Goal: Transaction & Acquisition: Purchase product/service

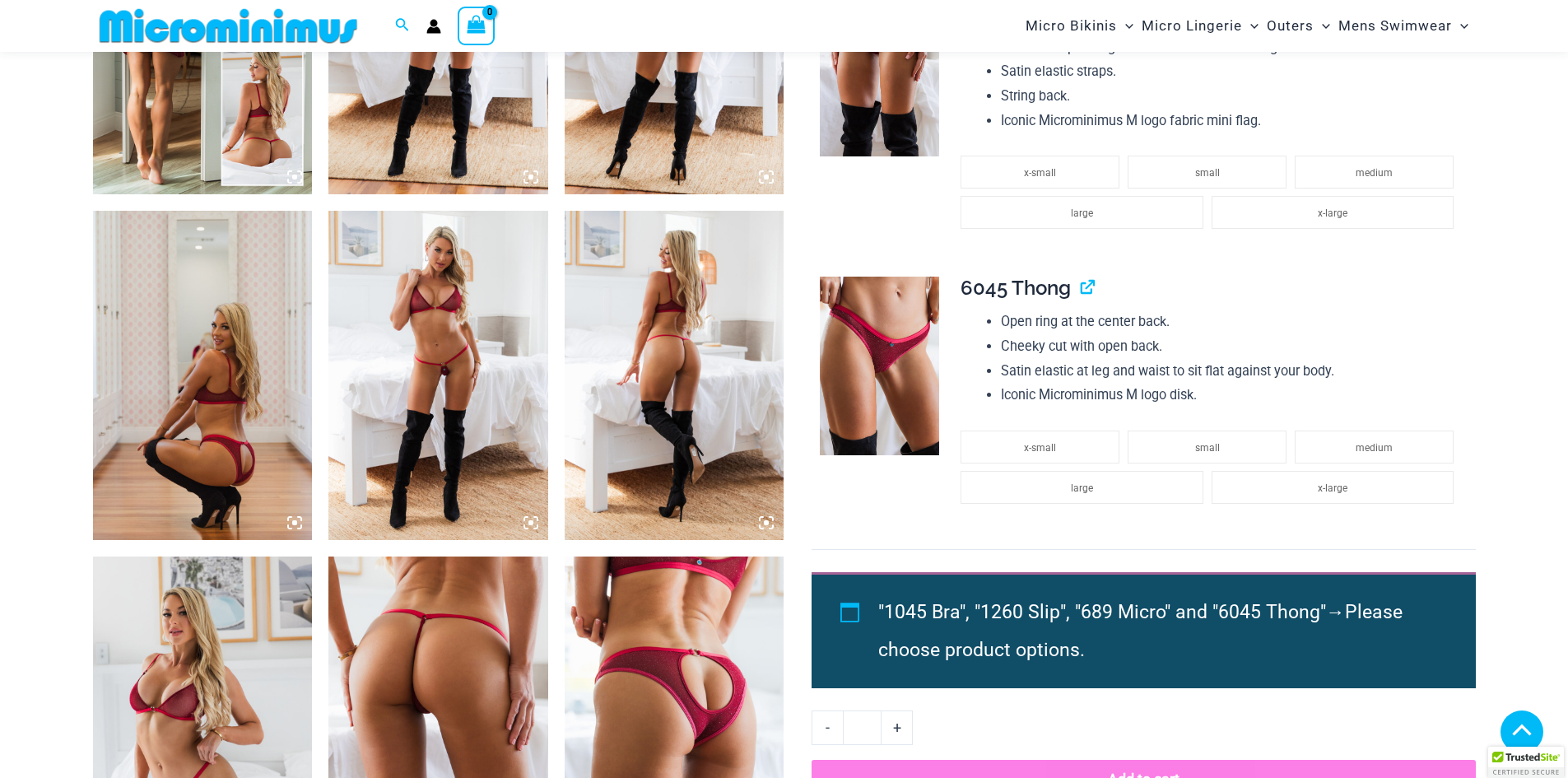
scroll to position [1302, 0]
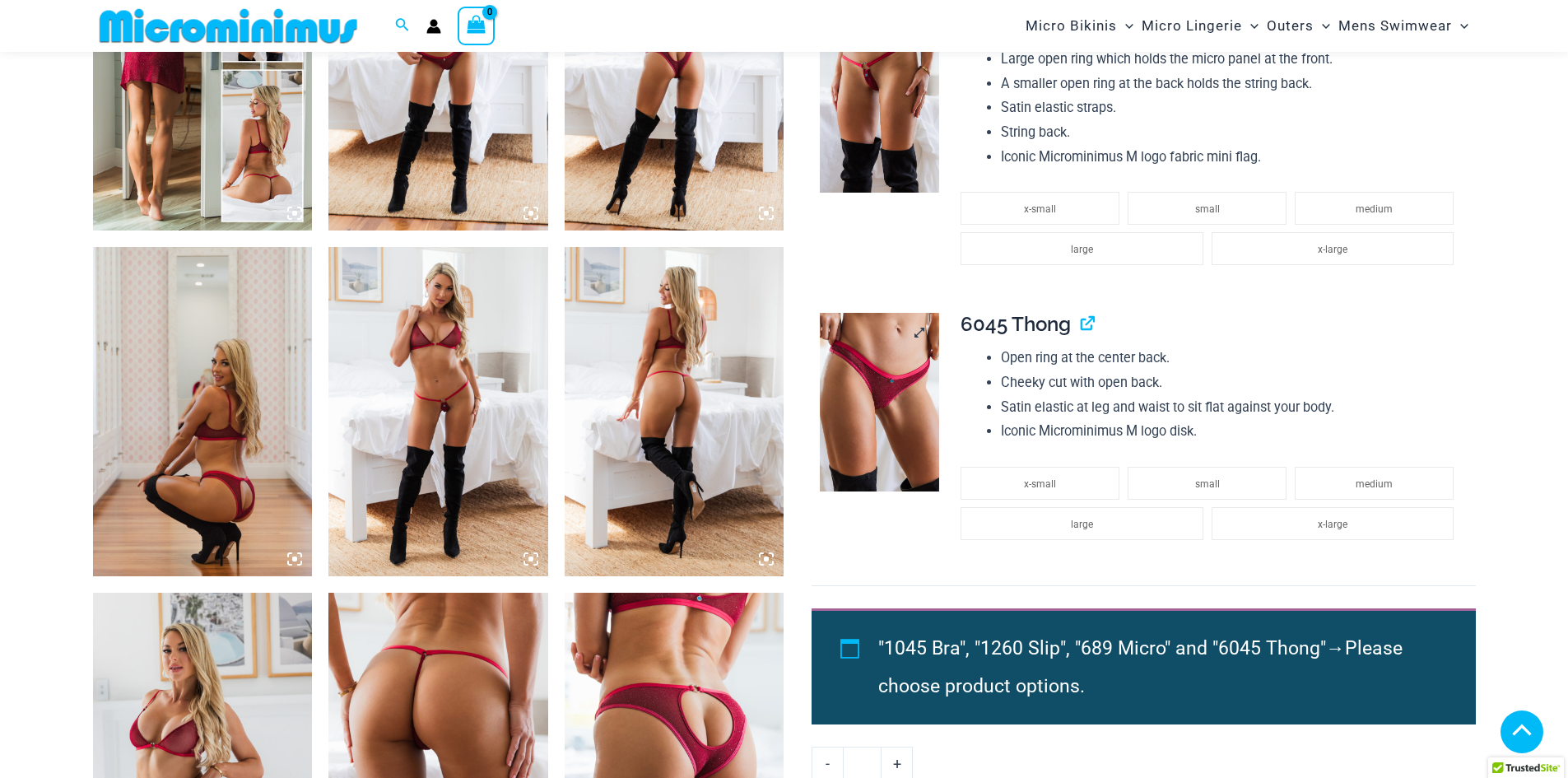
click at [891, 349] on img at bounding box center [879, 402] width 119 height 179
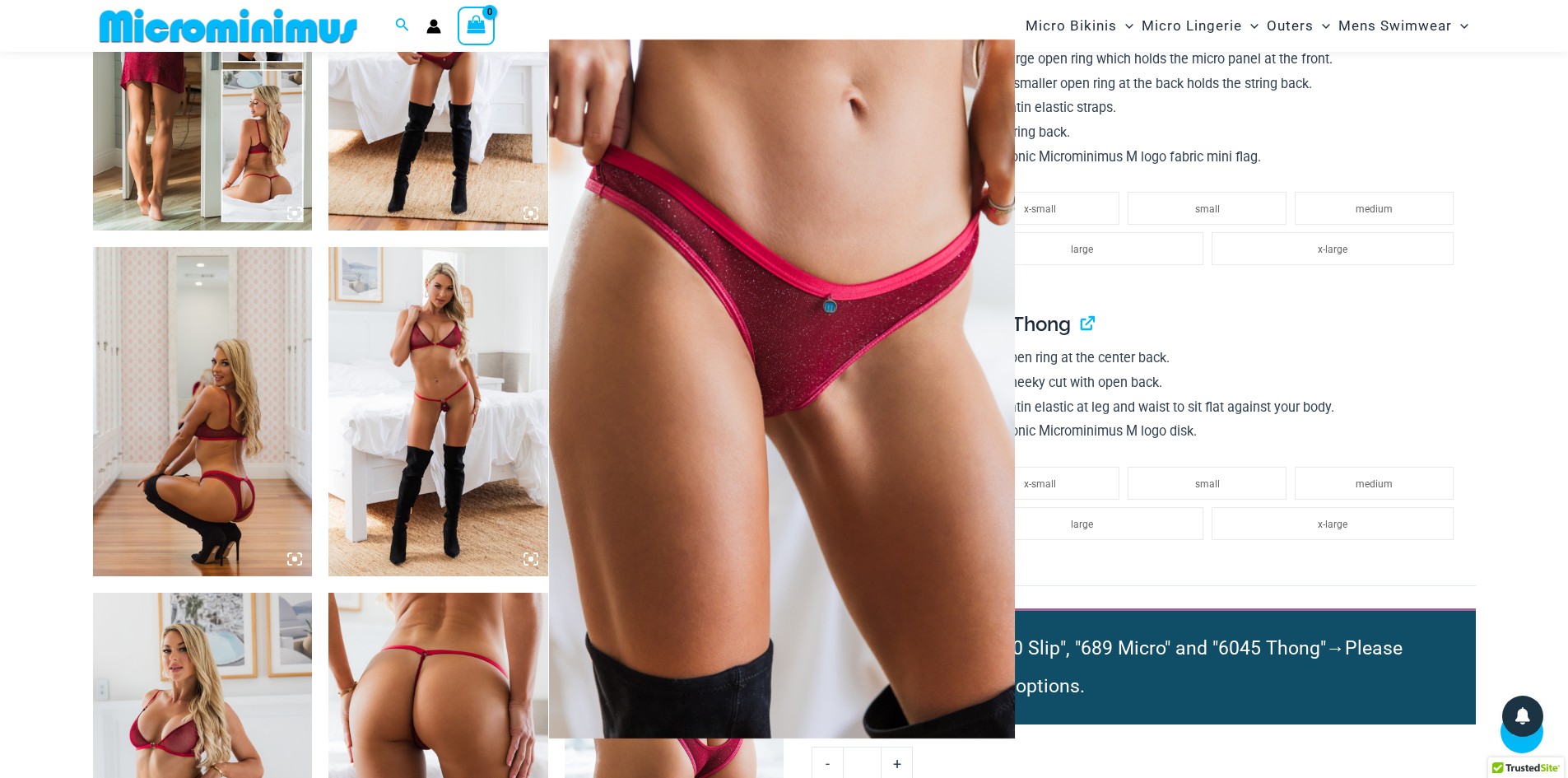
click at [805, 390] on img at bounding box center [782, 389] width 466 height 699
click at [1251, 354] on div at bounding box center [784, 389] width 1568 height 778
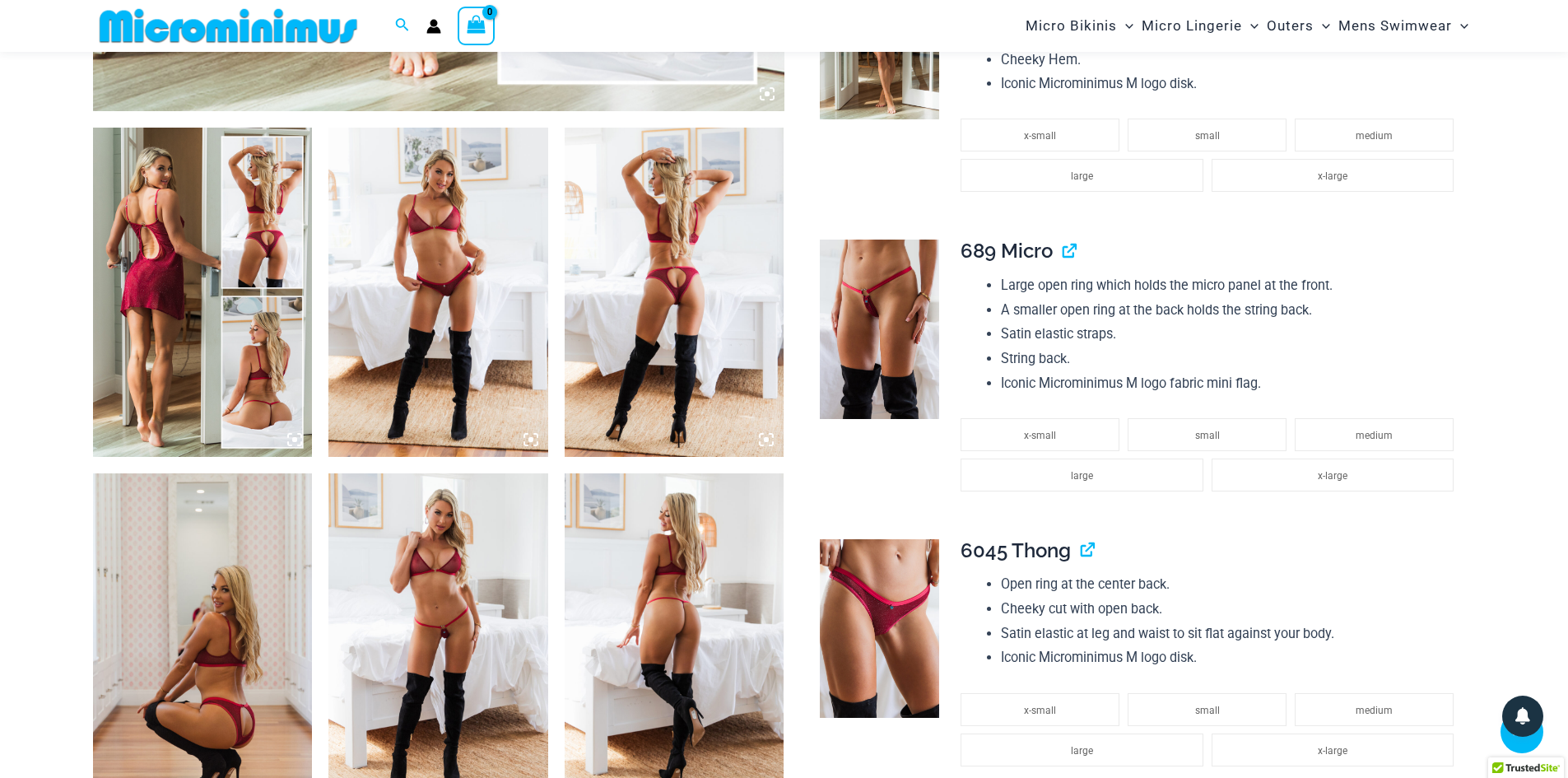
scroll to position [1056, 0]
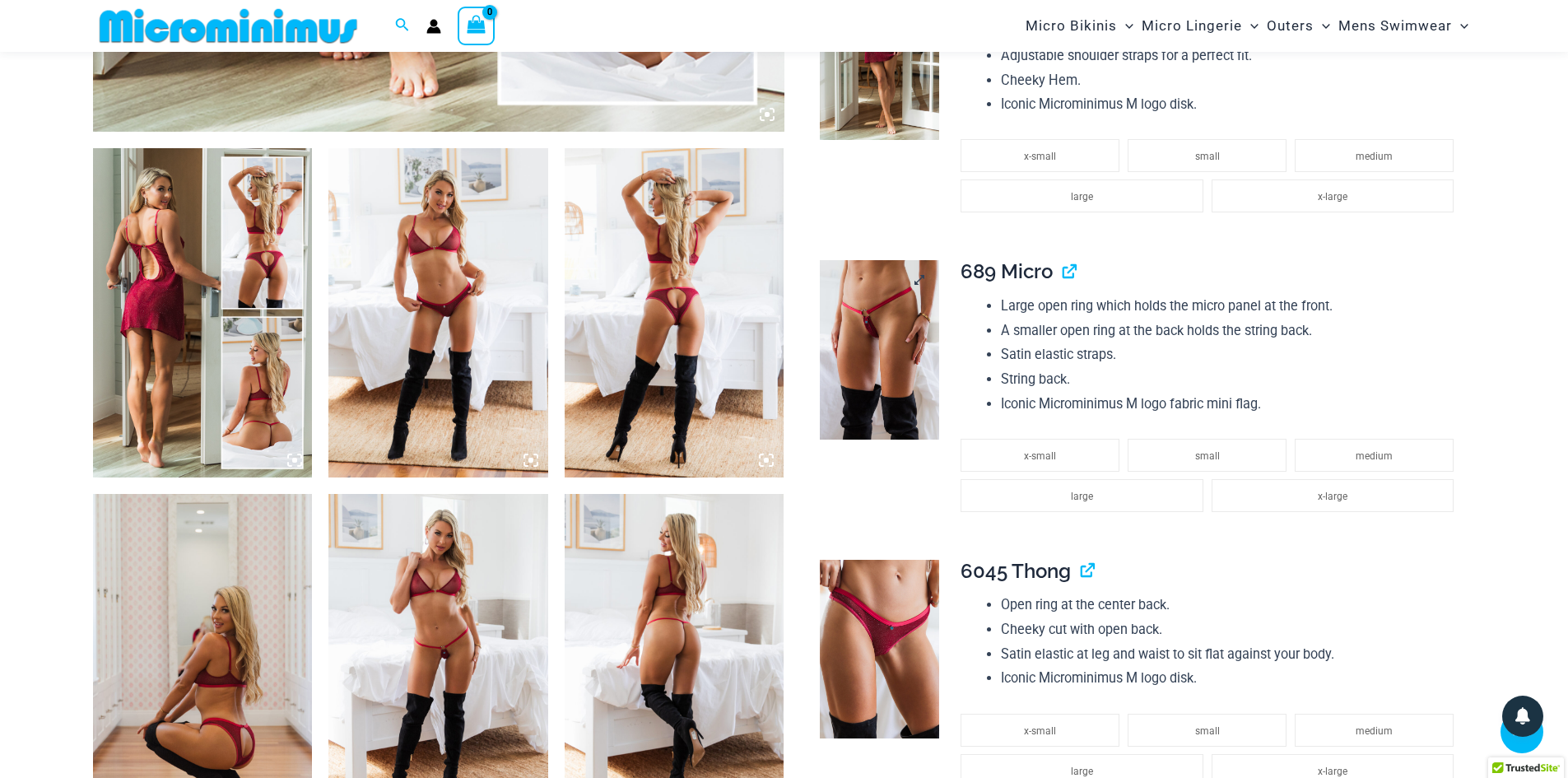
click at [870, 345] on img at bounding box center [879, 349] width 119 height 179
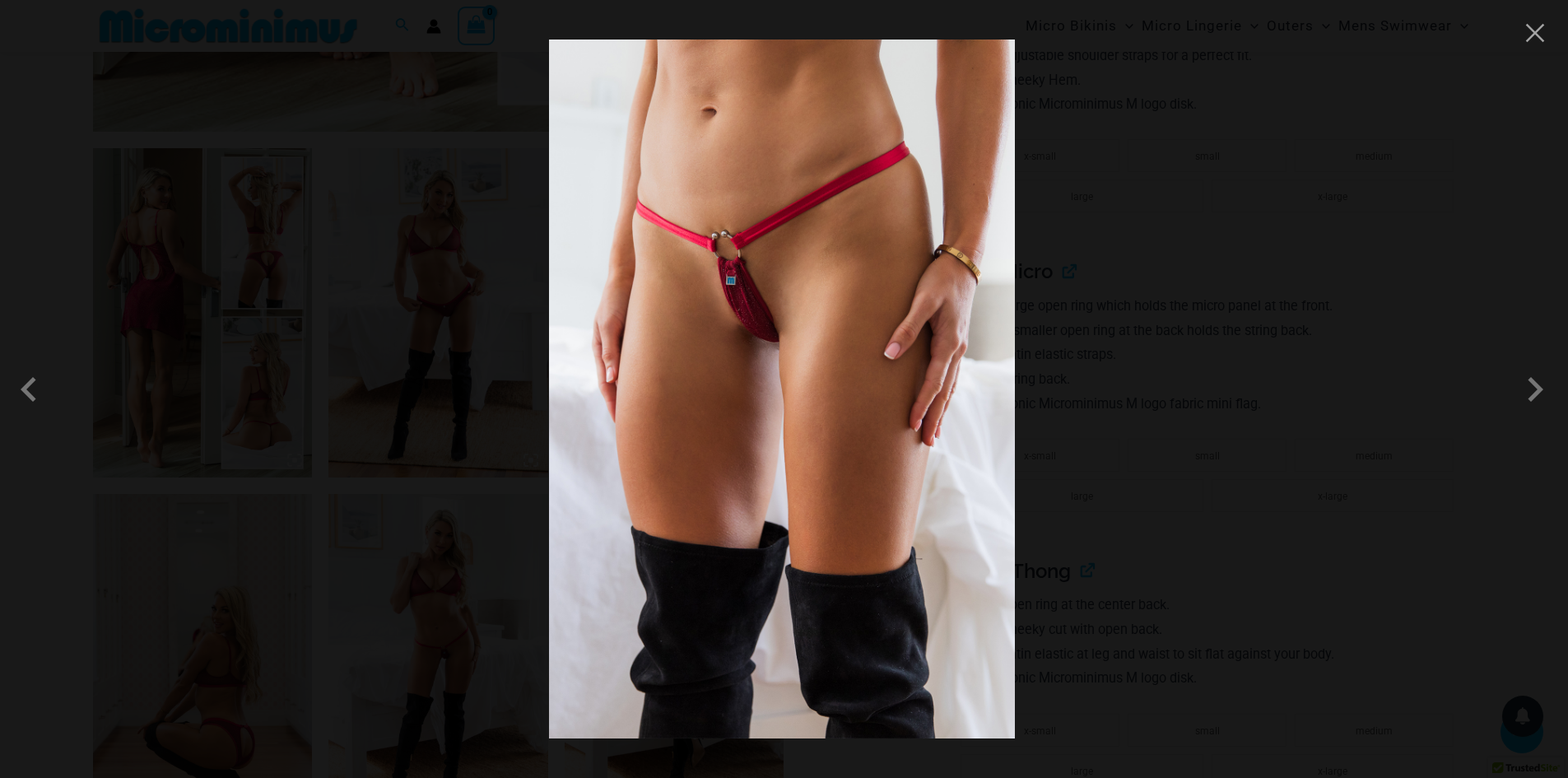
click at [1305, 290] on div at bounding box center [784, 389] width 1568 height 778
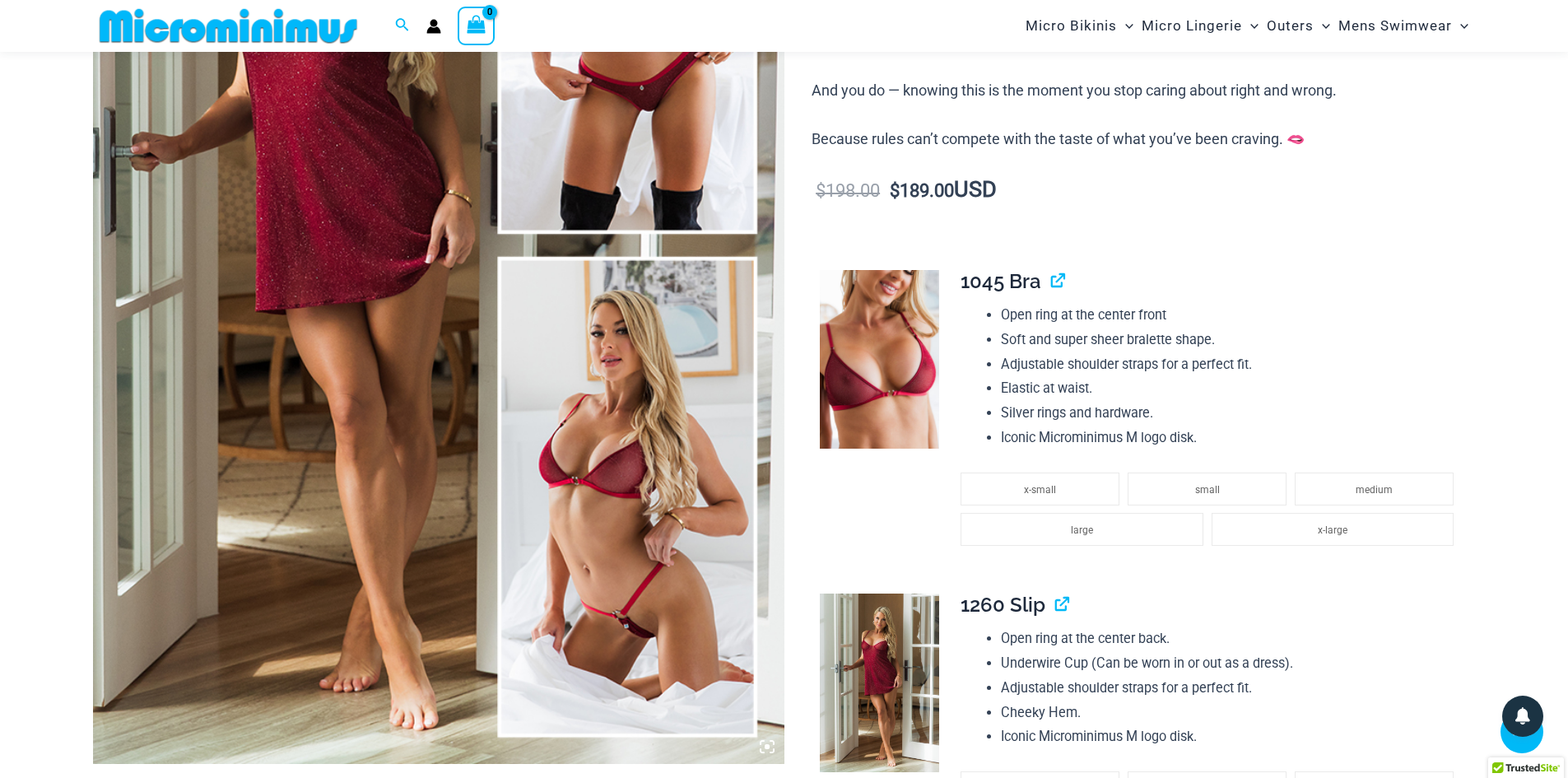
scroll to position [397, 0]
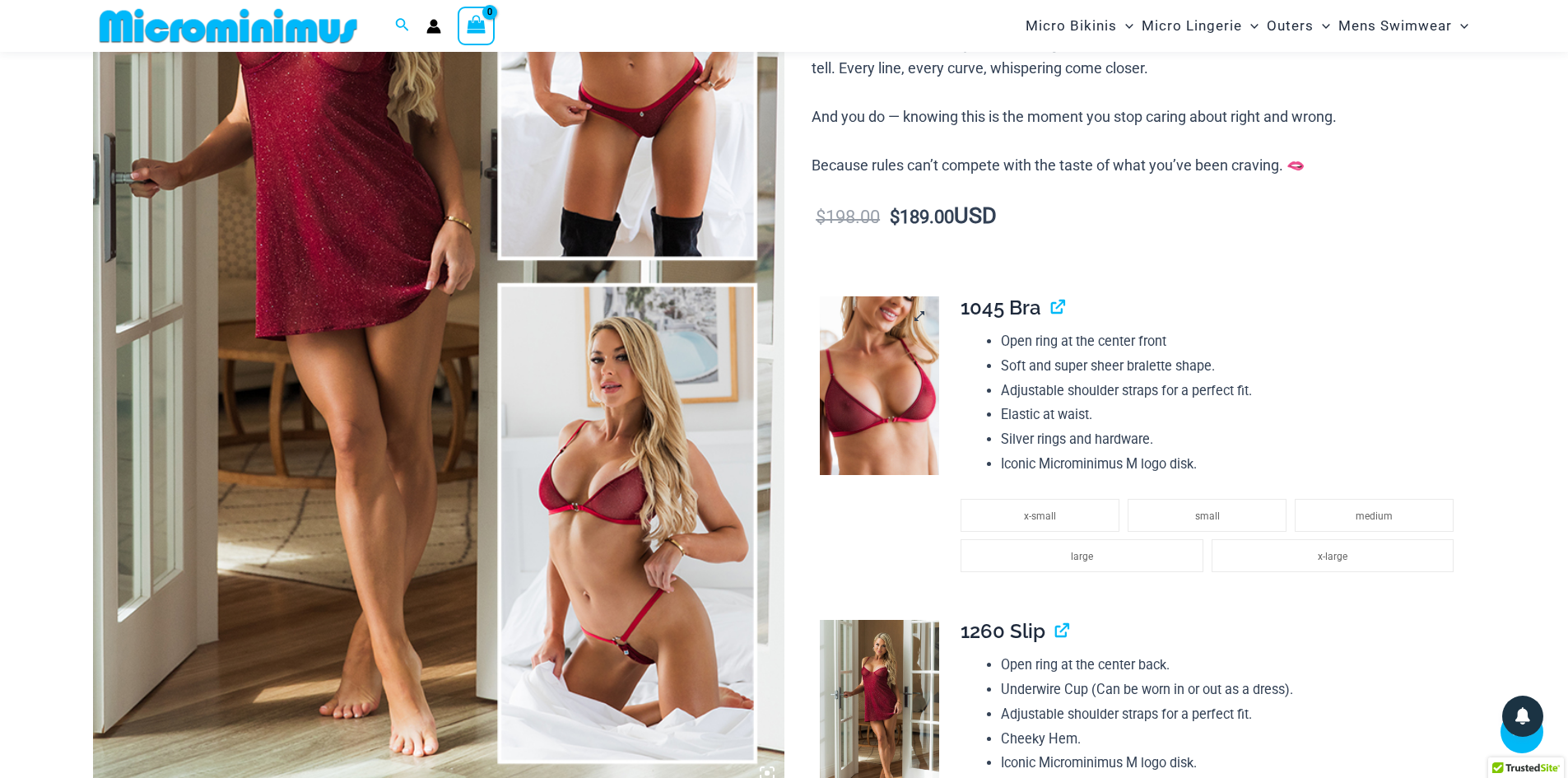
click at [886, 379] on img at bounding box center [879, 386] width 119 height 179
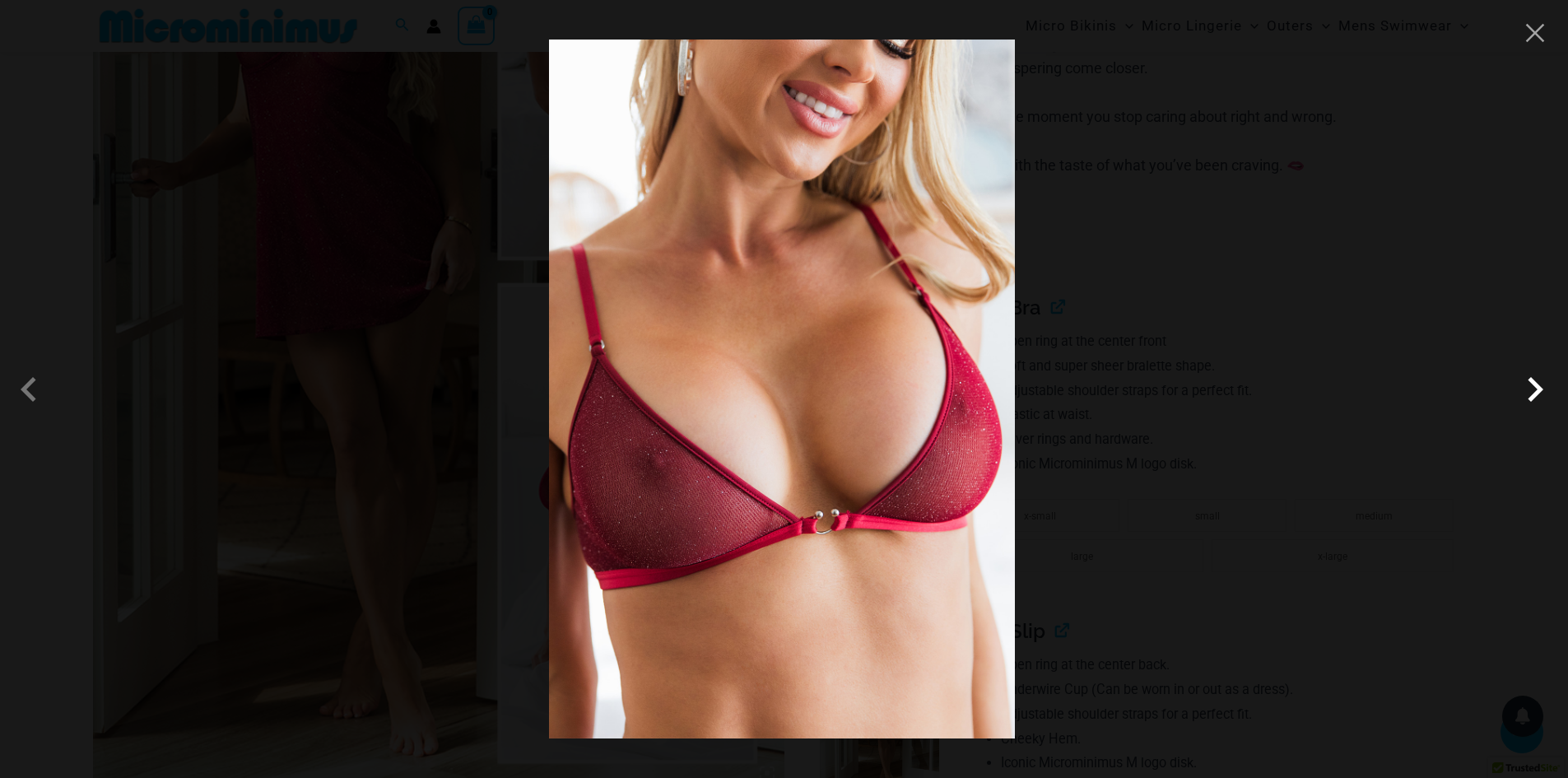
click at [1526, 403] on span at bounding box center [1534, 389] width 49 height 49
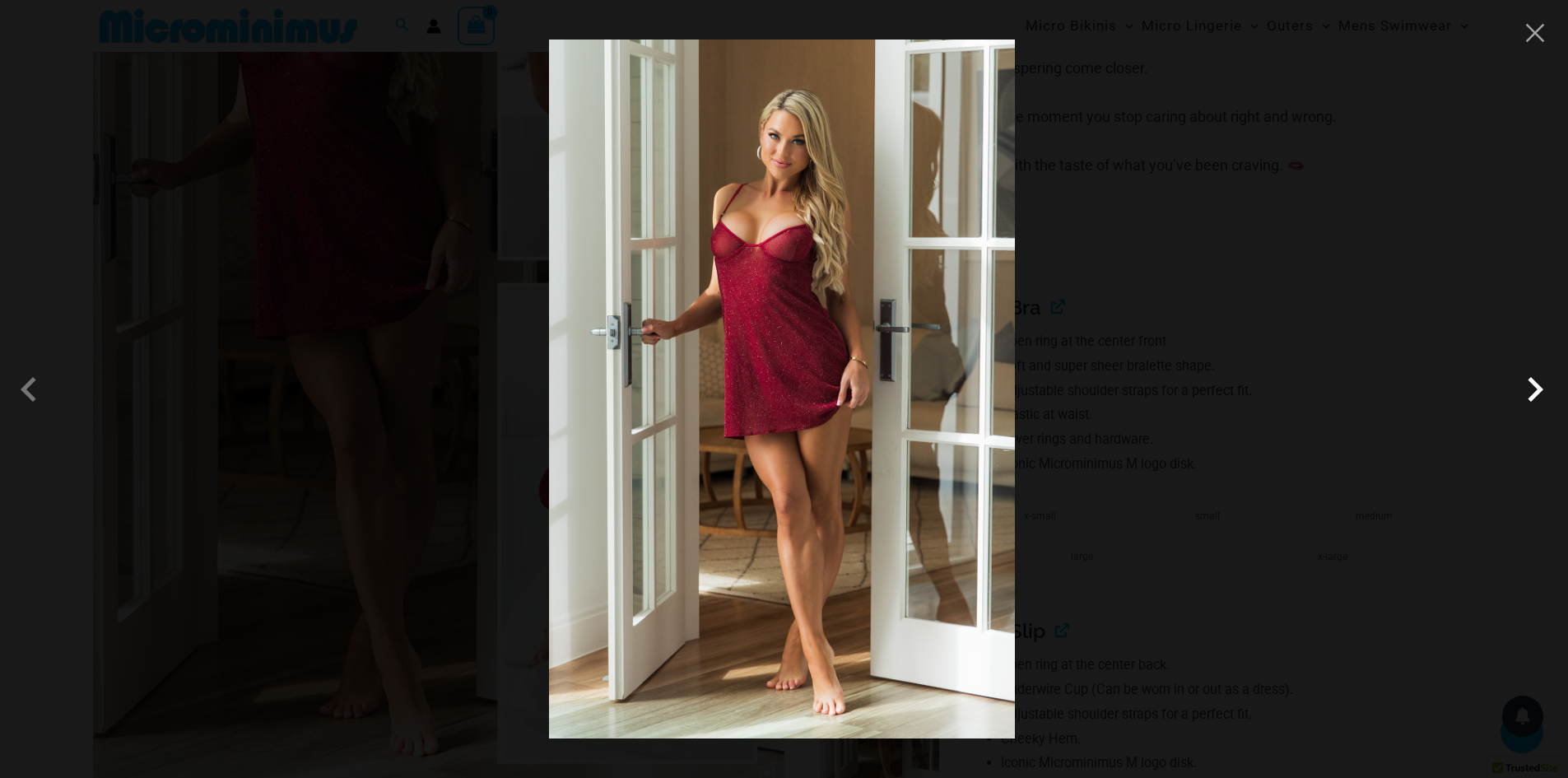
click at [1526, 403] on span at bounding box center [1534, 389] width 49 height 49
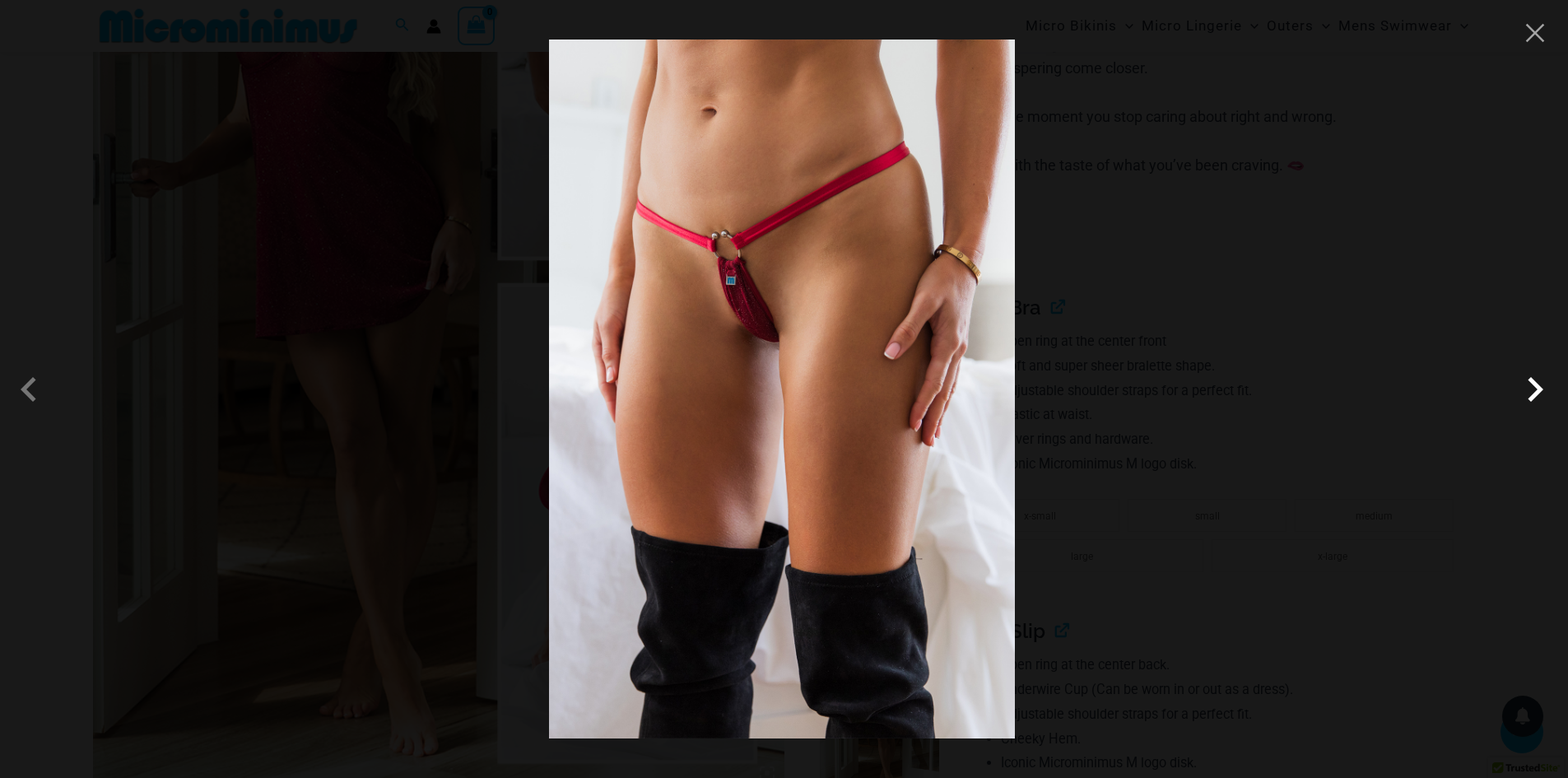
click at [1527, 399] on span at bounding box center [1534, 389] width 49 height 49
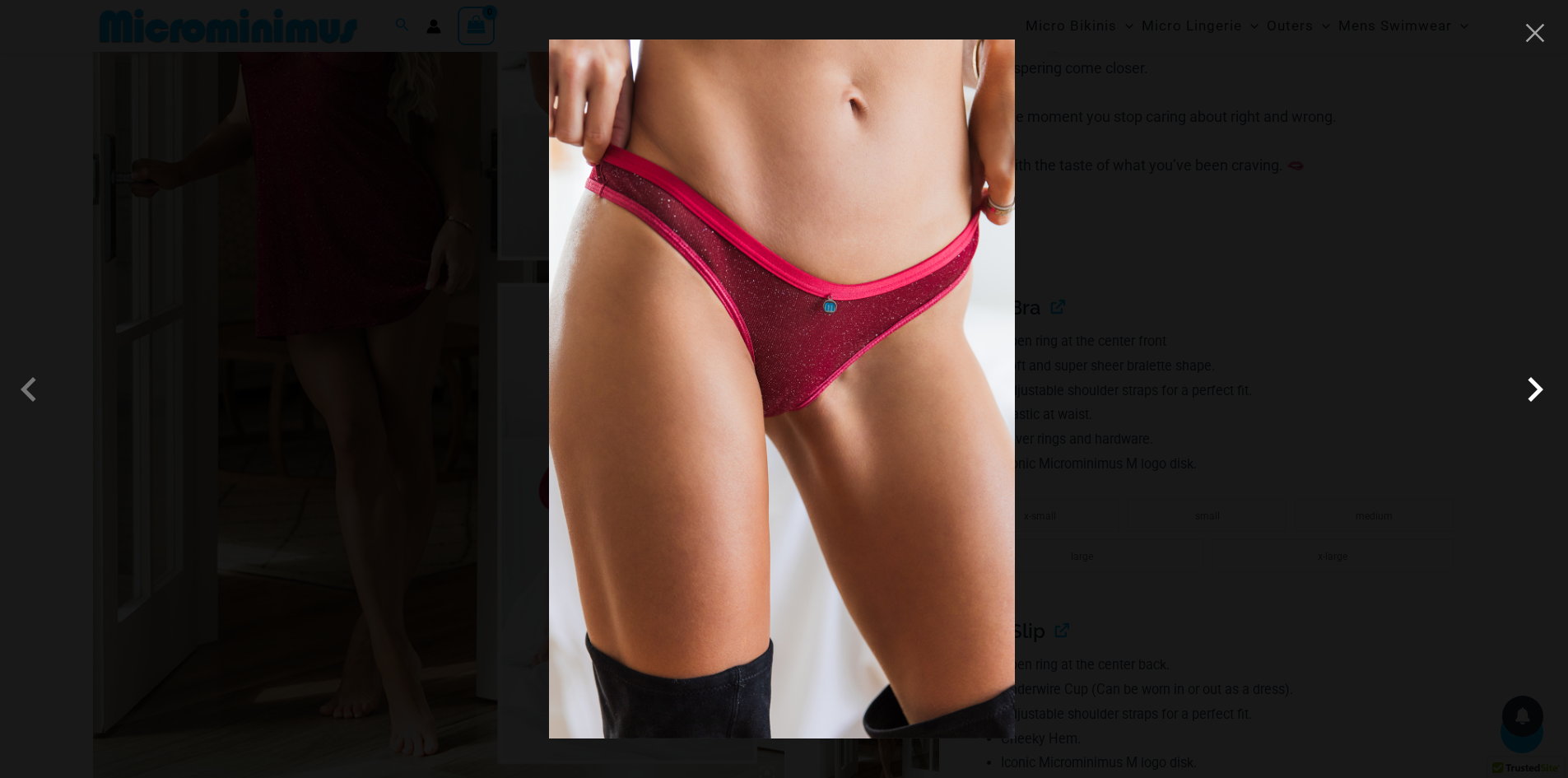
click at [1527, 398] on span at bounding box center [1534, 389] width 49 height 49
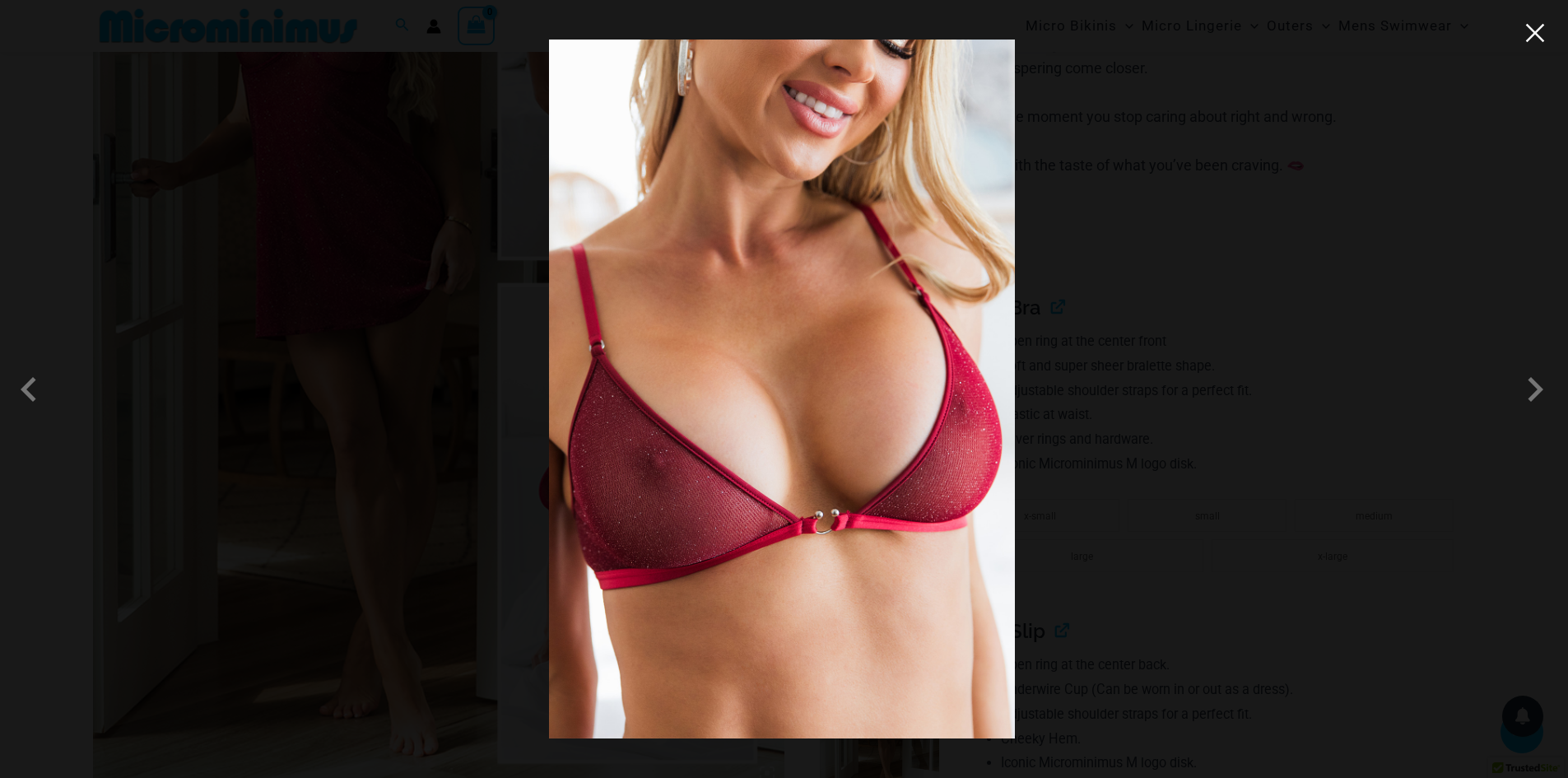
click at [1532, 39] on button "Close" at bounding box center [1534, 33] width 25 height 25
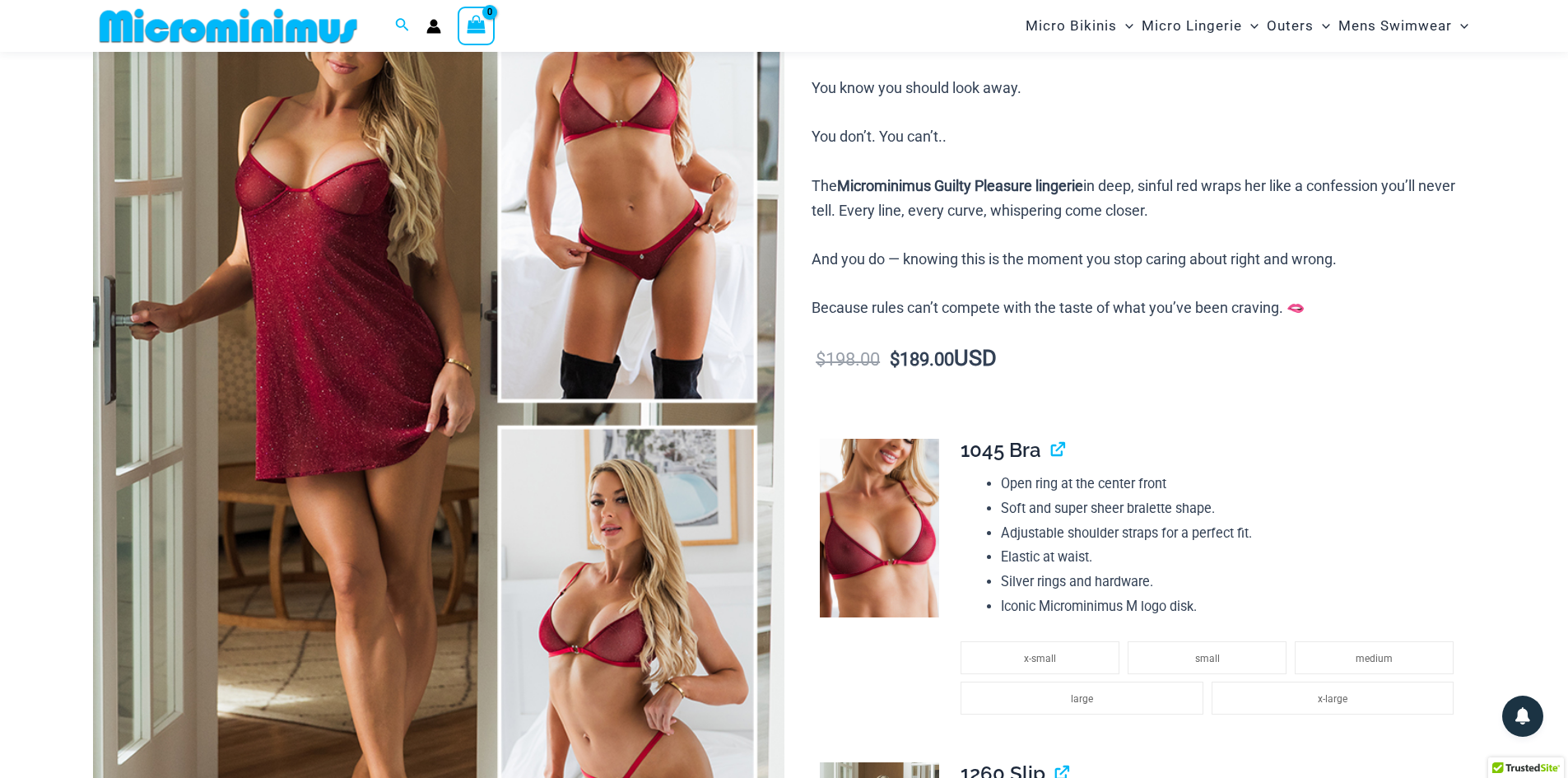
scroll to position [0, 0]
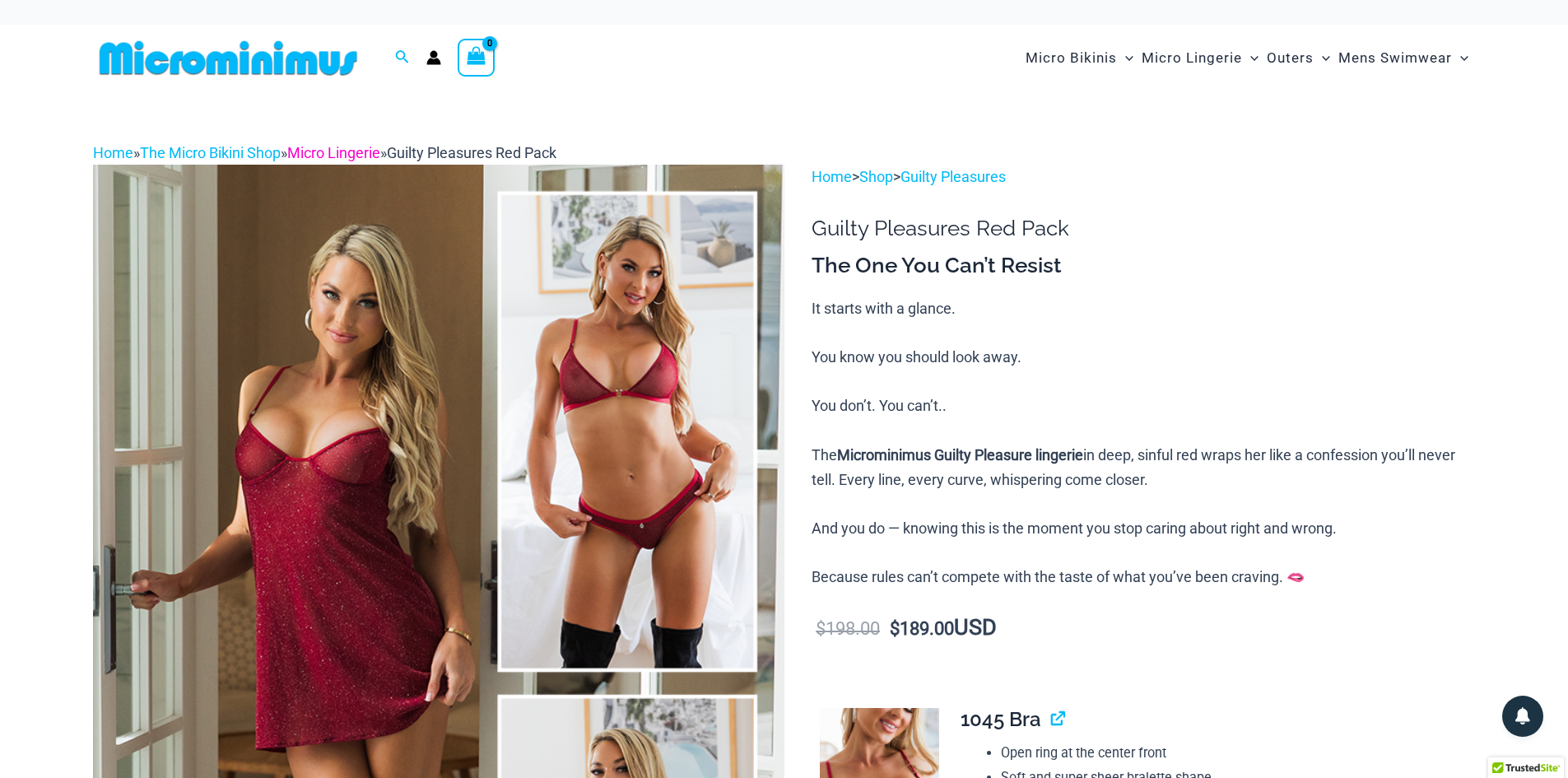
click at [345, 152] on link "Micro Lingerie" at bounding box center [334, 152] width 93 height 17
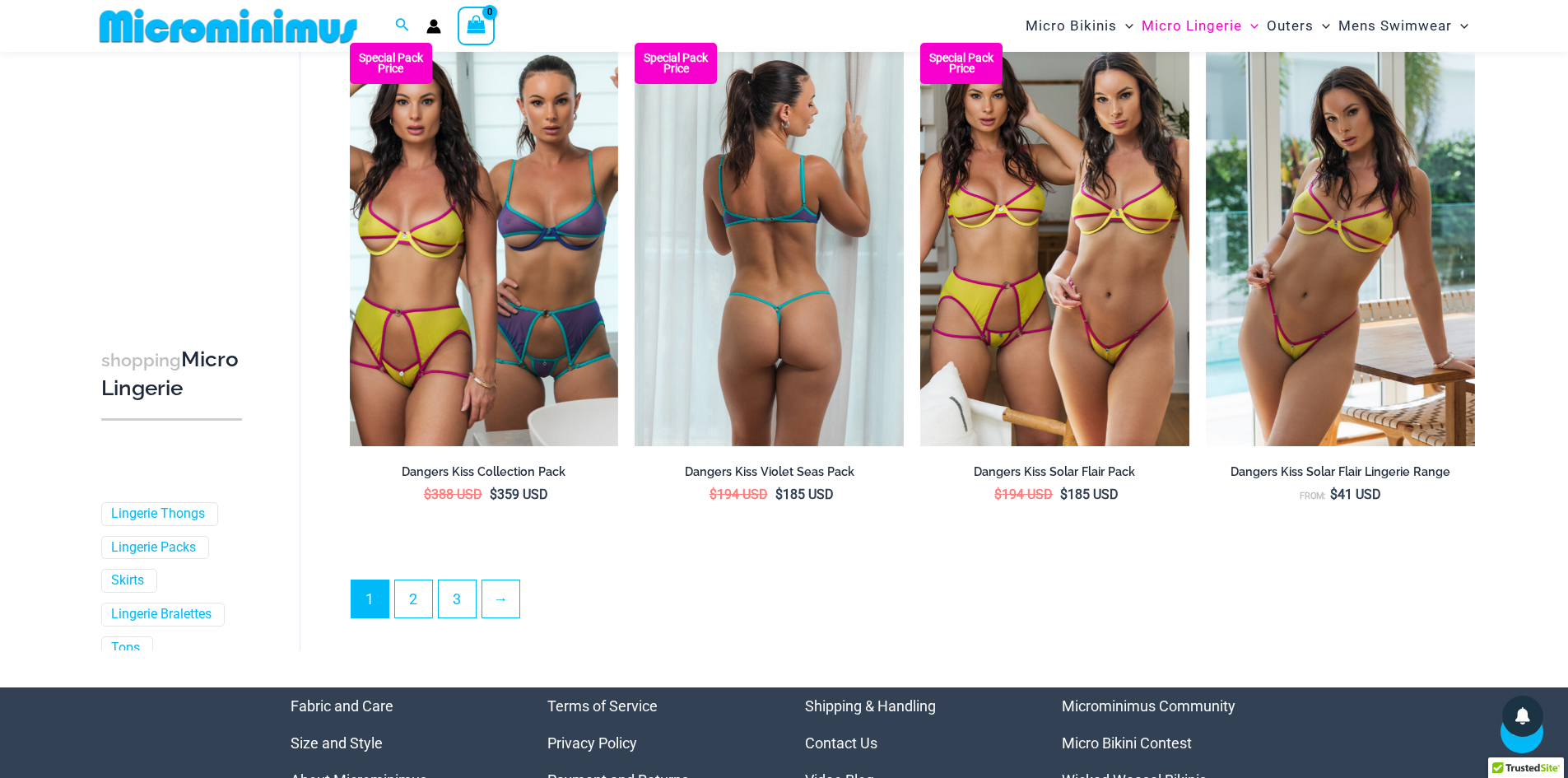
scroll to position [4199, 0]
